Goal: Task Accomplishment & Management: Use online tool/utility

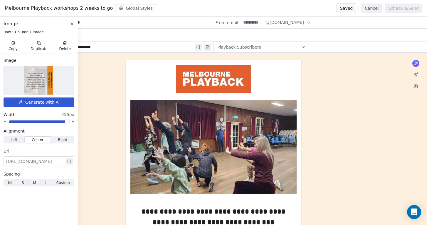
scroll to position [212, 0]
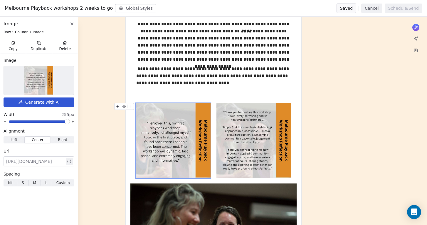
click at [35, 159] on div at bounding box center [35, 161] width 59 height 7
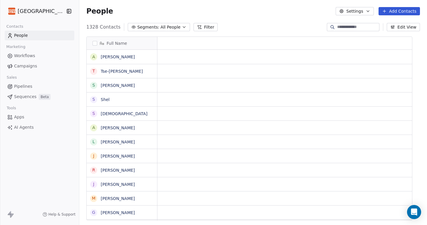
scroll to position [0, 0]
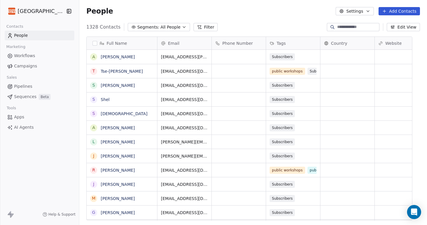
click at [30, 65] on span "Campaigns" at bounding box center [25, 66] width 23 height 6
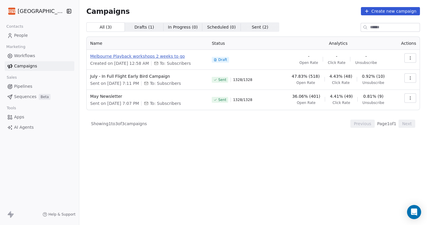
click at [155, 55] on span "Melbourne Playback workshops 2 weeks to go" at bounding box center [147, 56] width 115 height 6
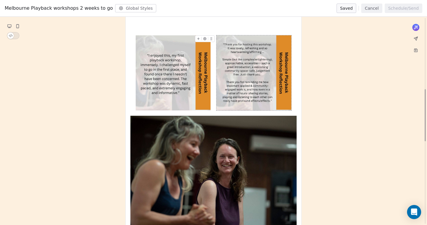
scroll to position [283, 0]
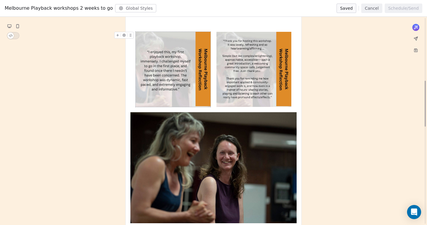
click at [182, 77] on img at bounding box center [173, 69] width 75 height 75
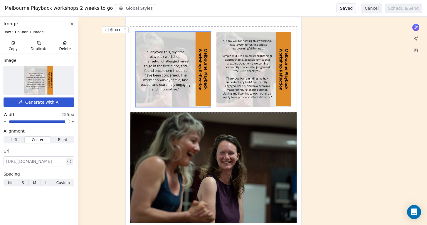
click at [40, 162] on div at bounding box center [35, 161] width 59 height 7
paste div
click at [44, 159] on div at bounding box center [35, 161] width 59 height 7
click at [34, 161] on div at bounding box center [35, 161] width 59 height 7
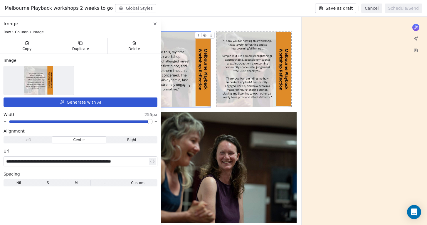
click at [240, 79] on img at bounding box center [254, 69] width 75 height 75
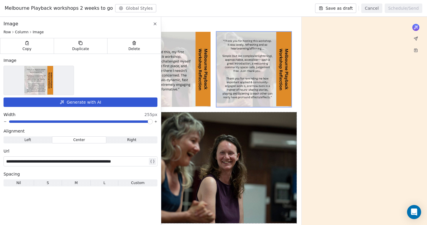
click at [347, 133] on div "**********" at bounding box center [213, 219] width 427 height 900
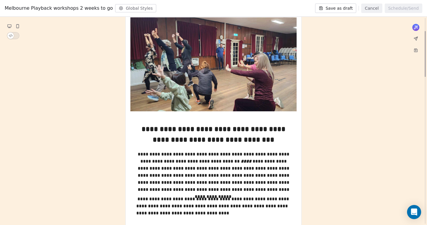
scroll to position [0, 0]
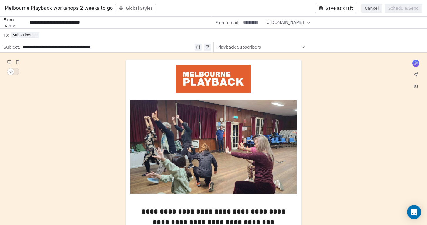
click at [345, 10] on button "Save as draft" at bounding box center [335, 8] width 41 height 9
